Goal: Check status: Check status

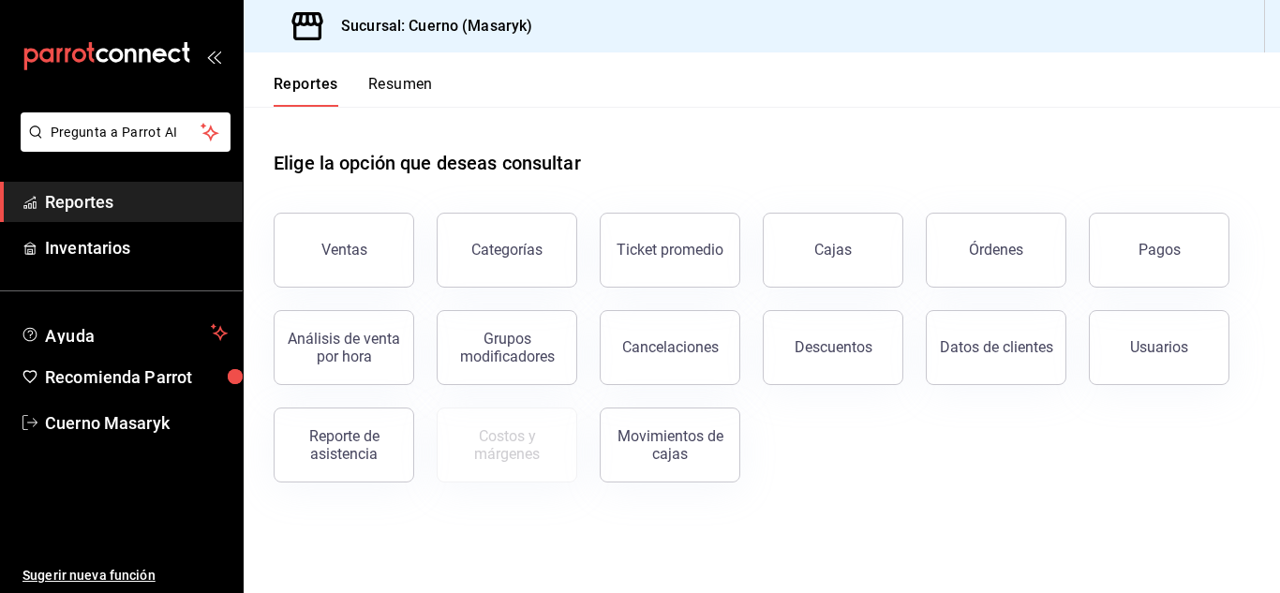
click at [1143, 241] on button "Pagos" at bounding box center [1158, 250] width 141 height 75
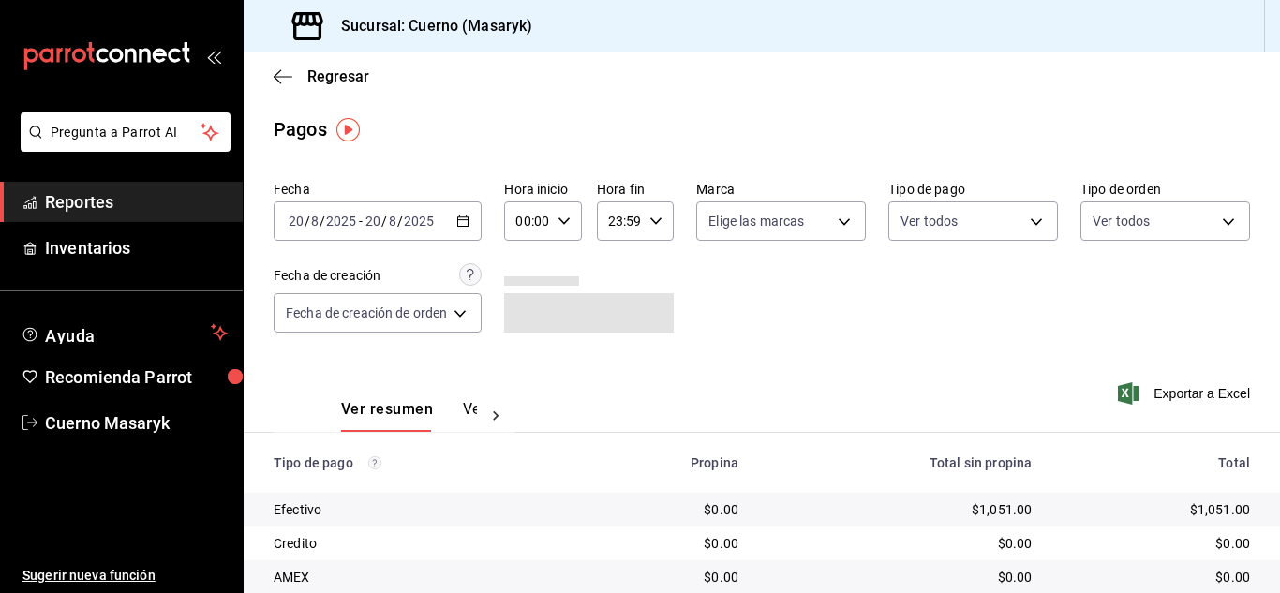
click at [474, 218] on div "[DATE] [DATE] - [DATE] [DATE]" at bounding box center [378, 220] width 208 height 39
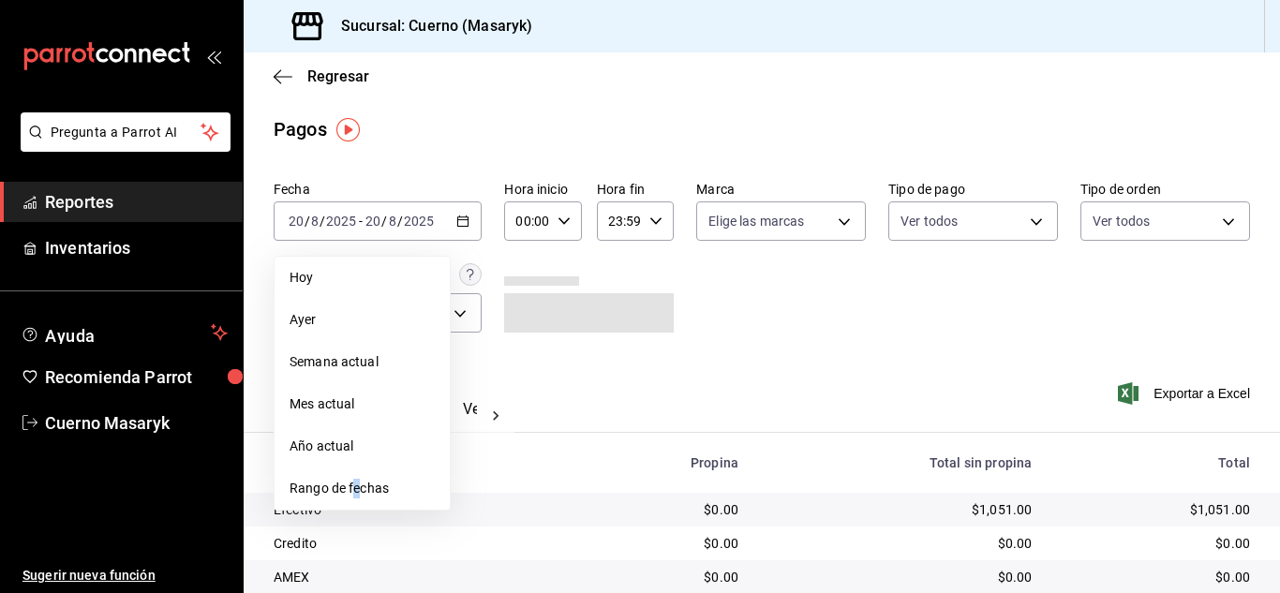
drag, startPoint x: 353, startPoint y: 493, endPoint x: 362, endPoint y: 514, distance: 23.1
click at [362, 514] on div "Fecha [DATE] [DATE] - [DATE] [DATE] [DATE] [DATE] Semana actual Mes actual Año …" at bounding box center [762, 501] width 1036 height 657
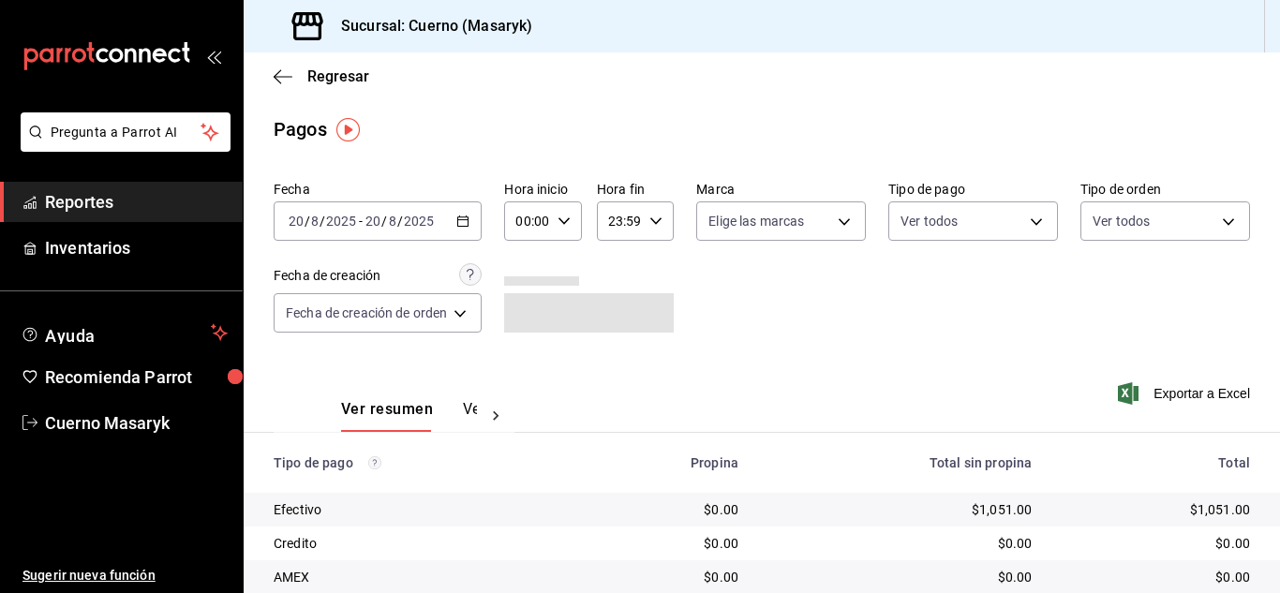
click at [467, 216] on icon "button" at bounding box center [462, 221] width 13 height 13
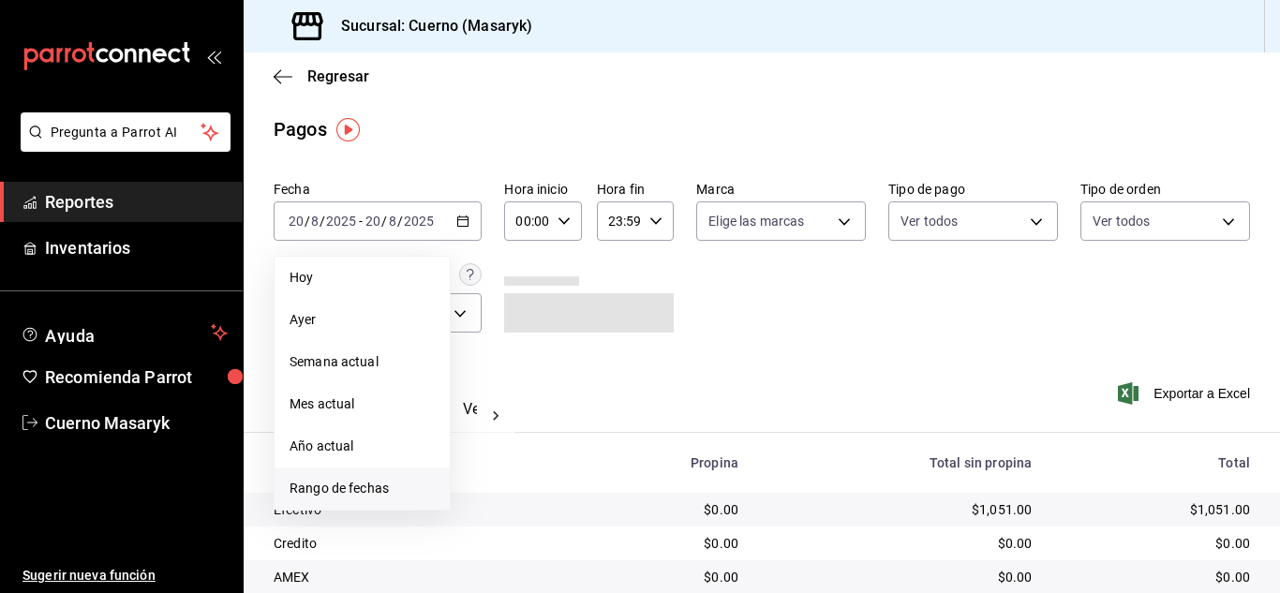
click at [330, 490] on span "Rango de fechas" at bounding box center [361, 489] width 145 height 20
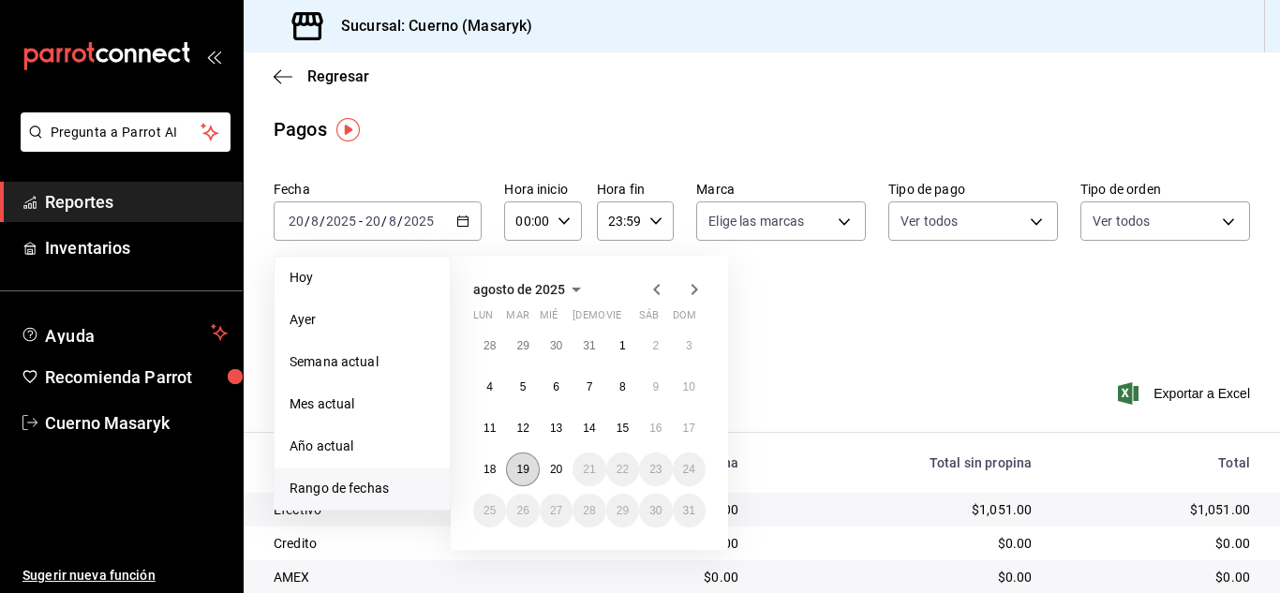
drag, startPoint x: 525, startPoint y: 456, endPoint x: 539, endPoint y: 465, distance: 15.6
click at [525, 457] on button "19" at bounding box center [522, 469] width 33 height 34
click at [542, 457] on div "28 29 30 31 1 2 3 4 5 6 7 8 9 10 11 12 13 14 15 16 17 18 19 20 21 22 23 24 25 2…" at bounding box center [589, 428] width 232 height 199
click at [525, 464] on abbr "19" at bounding box center [522, 469] width 12 height 13
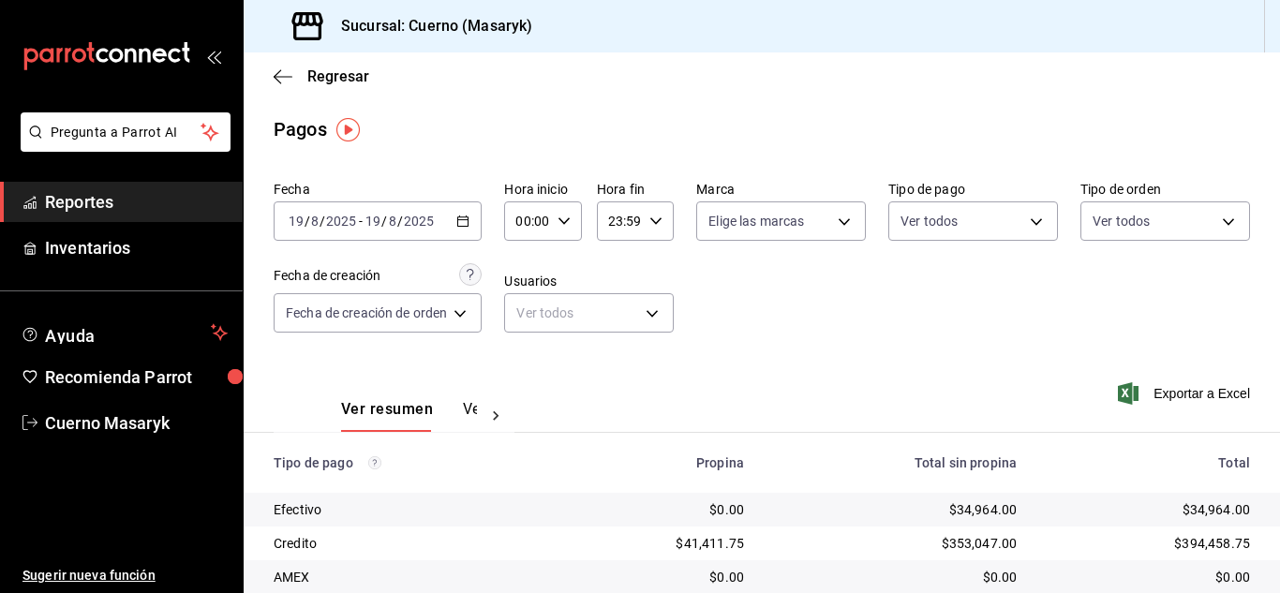
click at [458, 215] on icon "button" at bounding box center [462, 221] width 13 height 13
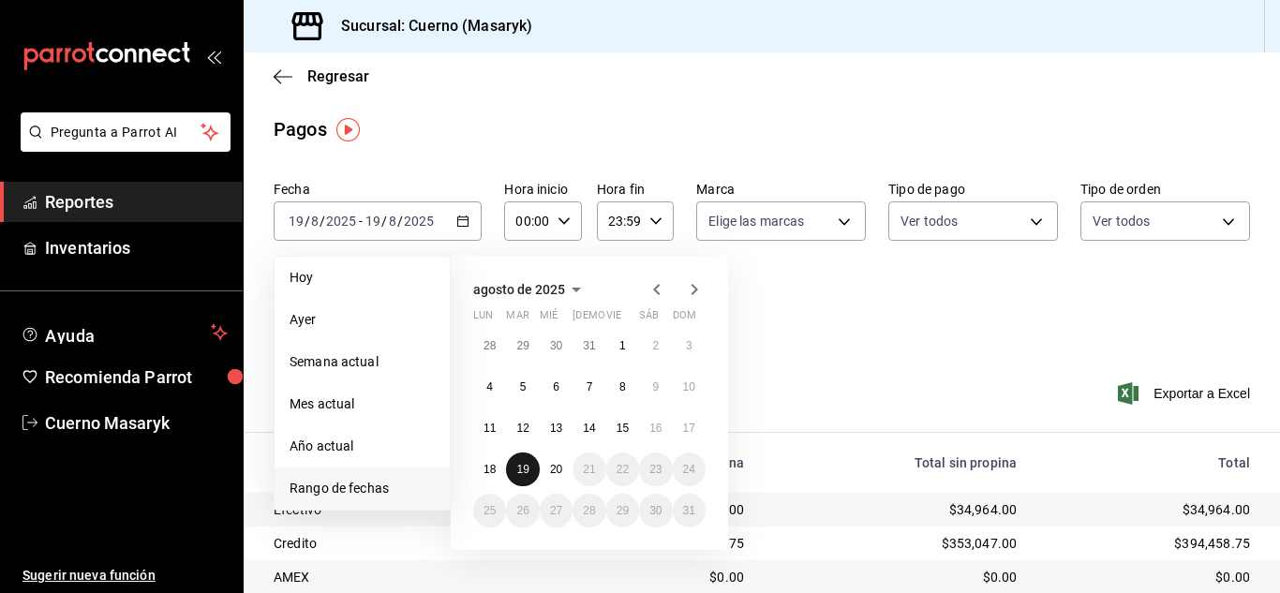
click at [524, 461] on button "19" at bounding box center [522, 469] width 33 height 34
click at [540, 465] on button "20" at bounding box center [556, 469] width 33 height 34
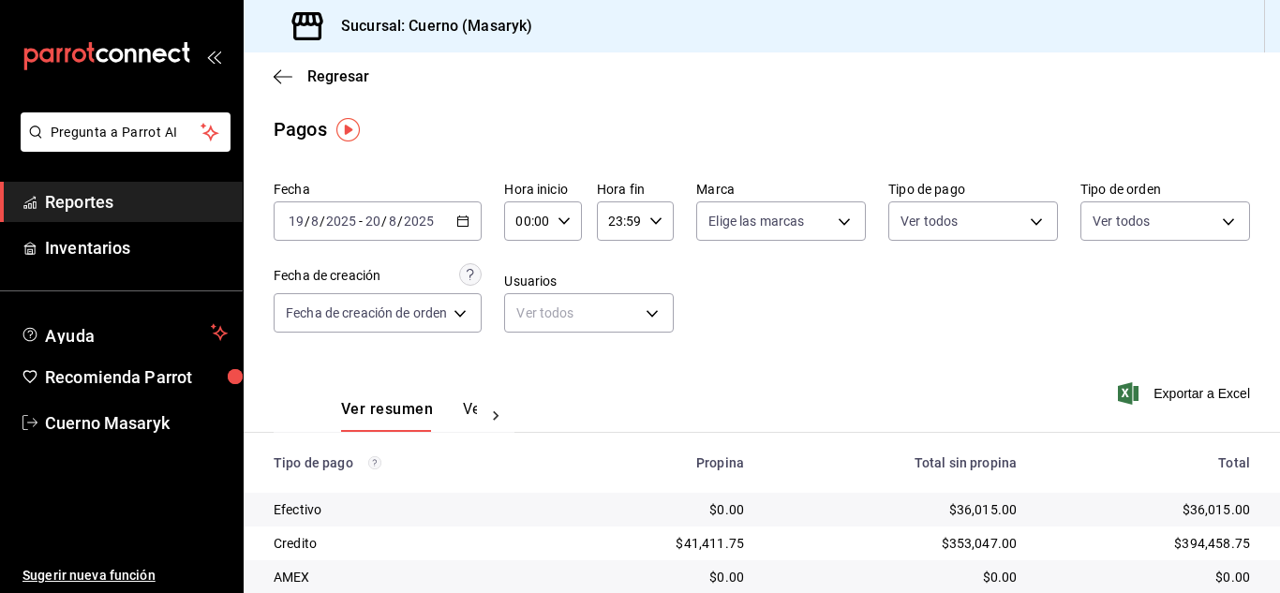
click at [567, 218] on icon "button" at bounding box center [563, 221] width 13 height 13
click at [565, 219] on div at bounding box center [640, 296] width 1280 height 593
click at [569, 218] on \(Stroke\) "button" at bounding box center [563, 220] width 11 height 7
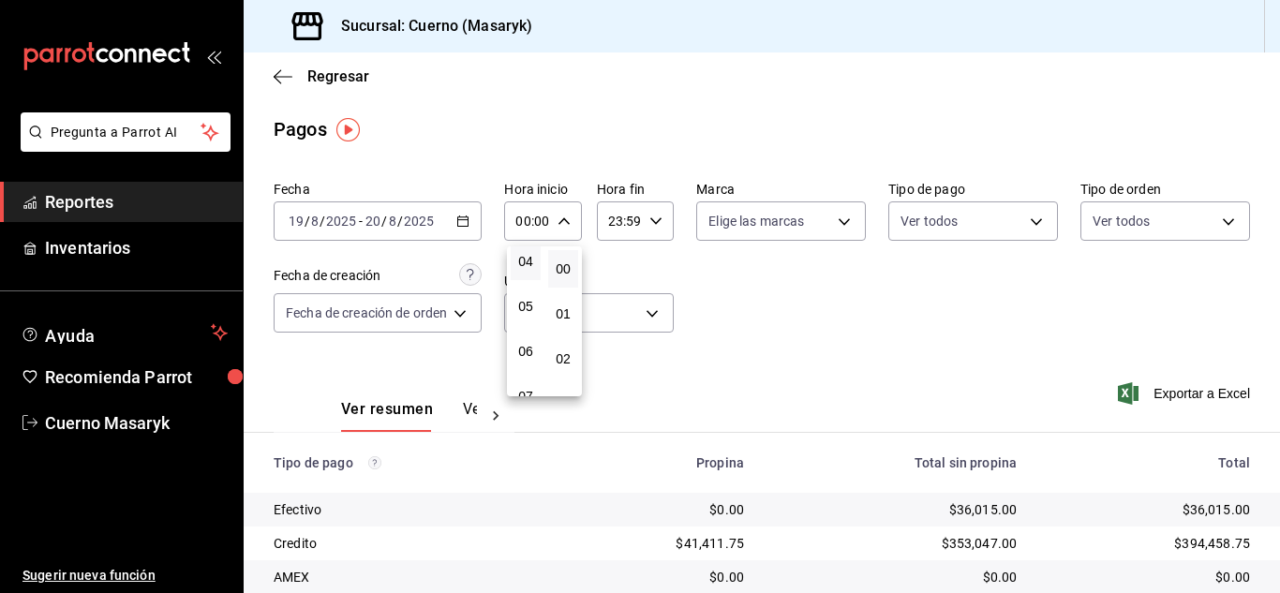
click at [527, 273] on button "04" at bounding box center [525, 261] width 30 height 37
type input "04:00"
click at [652, 217] on div at bounding box center [640, 296] width 1280 height 593
click at [656, 219] on icon "button" at bounding box center [655, 221] width 13 height 13
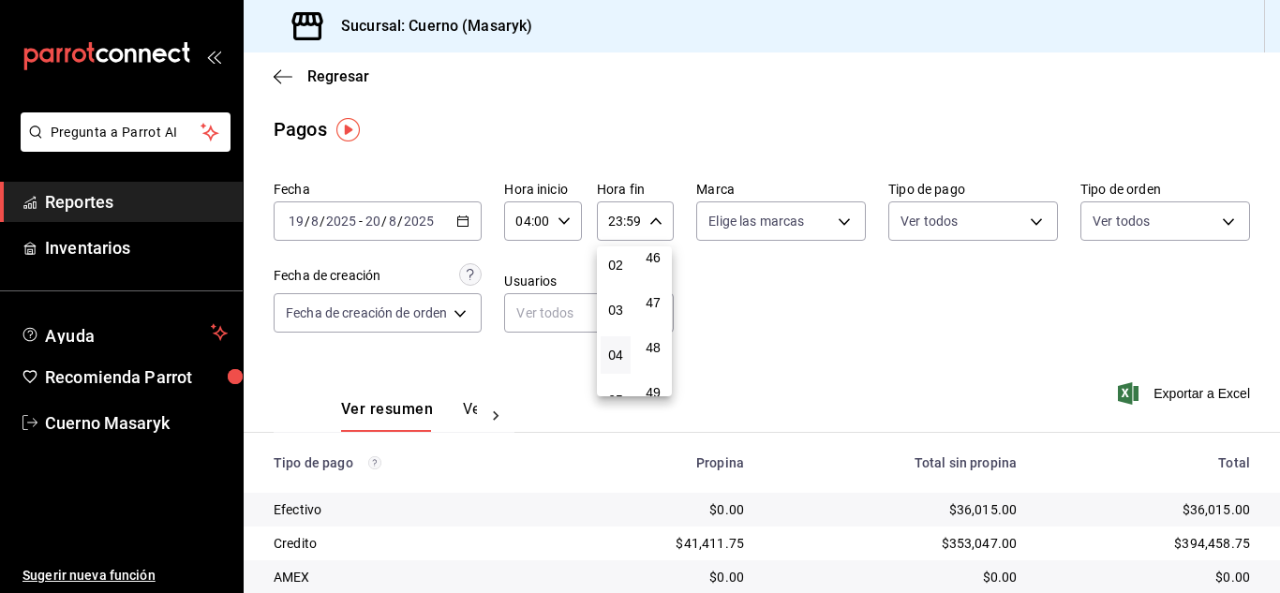
scroll to position [187, 0]
click at [618, 308] on span "05" at bounding box center [615, 306] width 7 height 15
type input "05:59"
click at [848, 356] on div at bounding box center [640, 296] width 1280 height 593
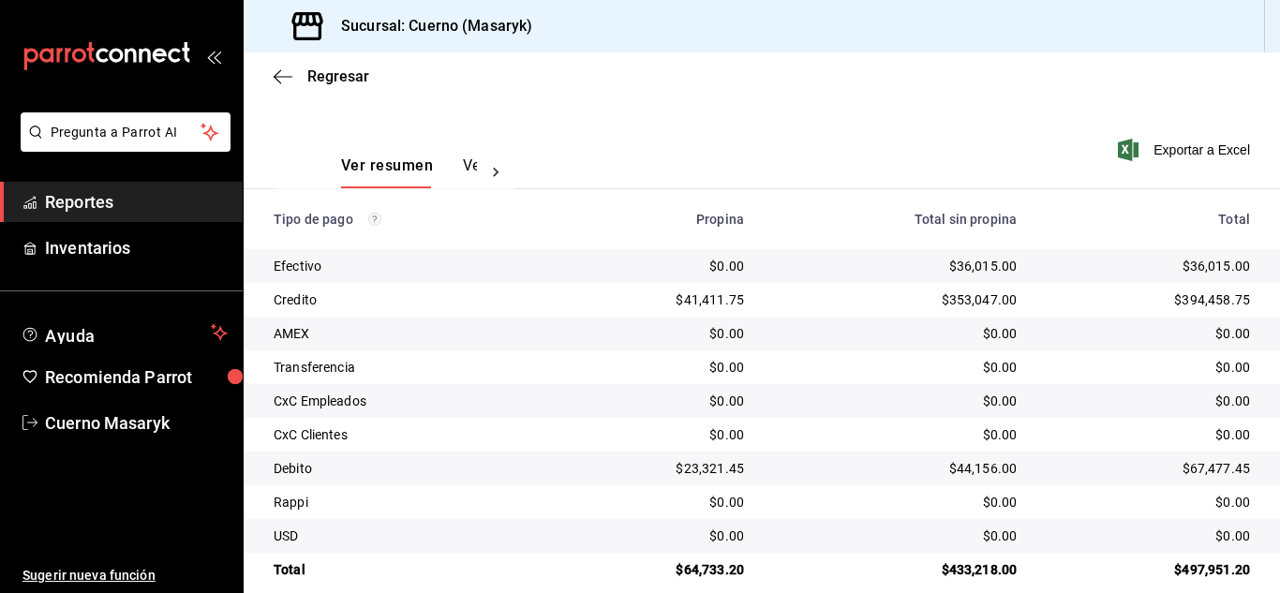
scroll to position [268, 0]
